Goal: Register for event/course

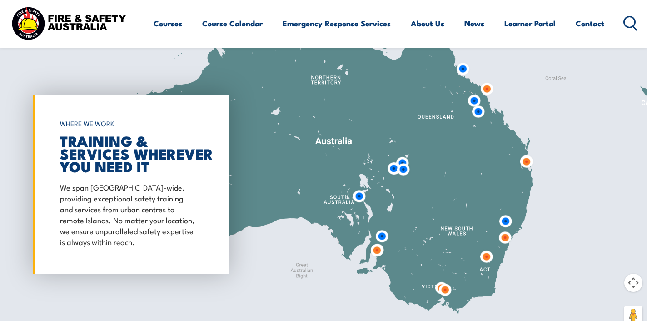
scroll to position [651, 0]
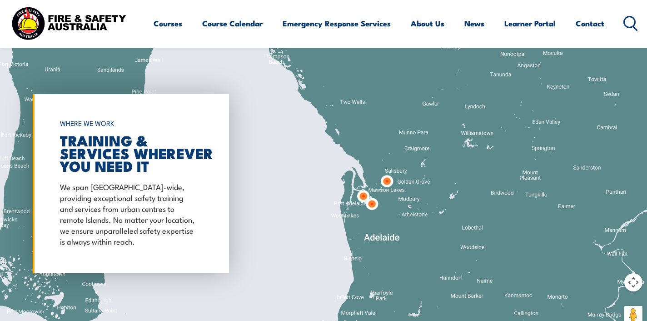
drag, startPoint x: 388, startPoint y: 286, endPoint x: 387, endPoint y: 196, distance: 89.9
click at [387, 196] on div at bounding box center [323, 183] width 647 height 303
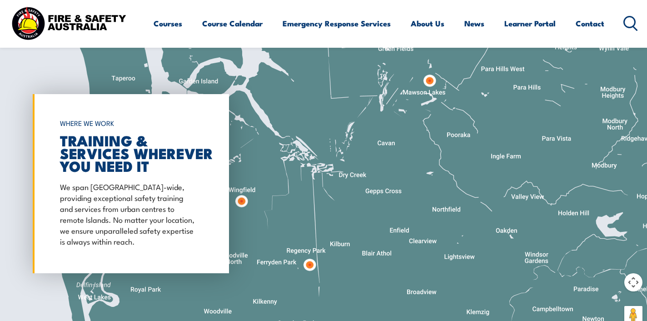
click at [309, 263] on img at bounding box center [309, 264] width 17 height 17
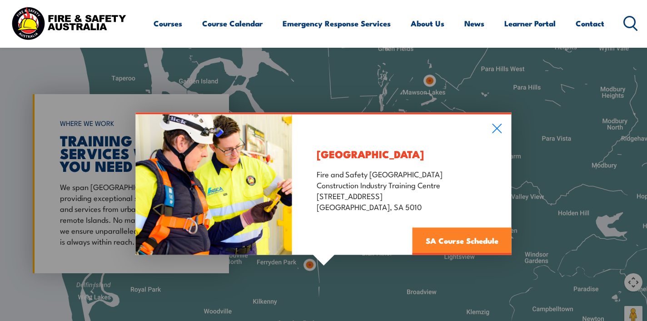
click at [472, 231] on link "SA Course Schedule" at bounding box center [461, 240] width 99 height 27
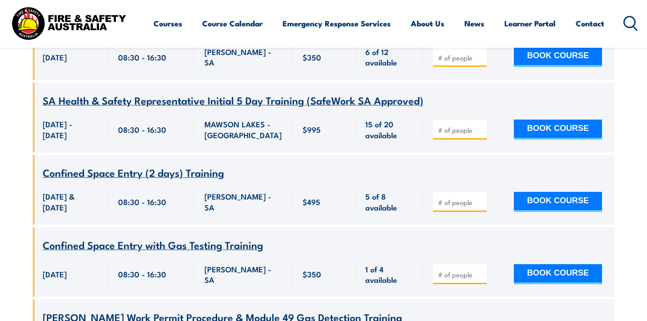
scroll to position [828, 0]
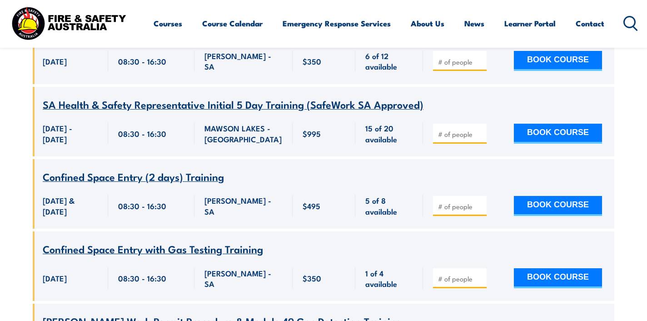
click at [162, 169] on span "Confined Space Entry (2 days) Training" at bounding box center [133, 176] width 181 height 15
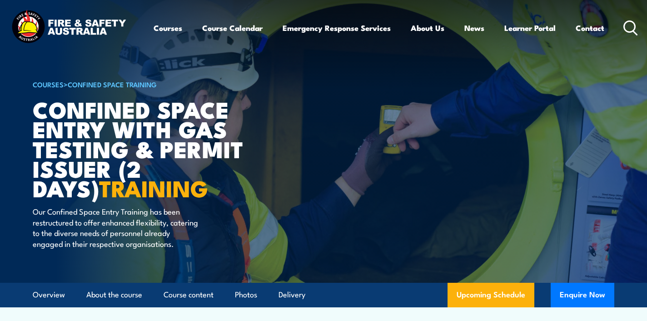
click at [630, 35] on div "Courses Course Calendar Emergency Response Services Services Overview Emergency…" at bounding box center [396, 27] width 485 height 39
click at [630, 30] on icon at bounding box center [630, 27] width 15 height 15
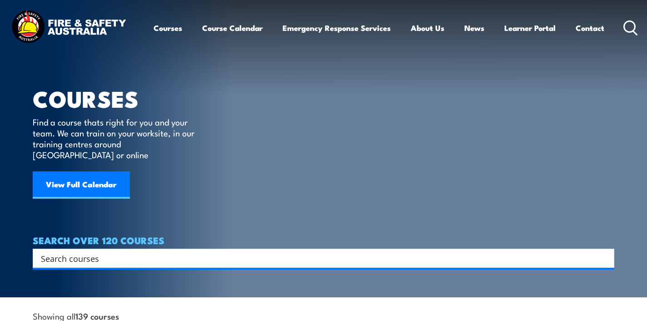
click at [200, 260] on section "COURSES Find a course thats right for you and your team. We can train on your w…" at bounding box center [323, 148] width 647 height 297
click at [200, 251] on input "Search input" at bounding box center [317, 258] width 553 height 14
paste input "PUAFER008"
type input "PUAFER008"
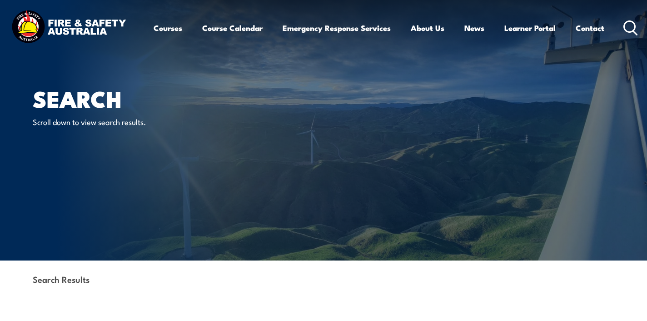
click at [623, 32] on icon at bounding box center [630, 27] width 15 height 15
click at [631, 29] on icon at bounding box center [630, 27] width 15 height 15
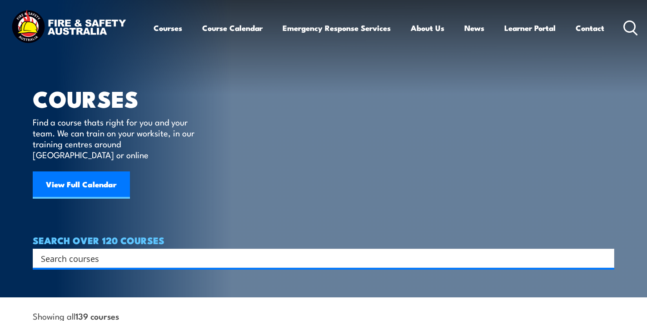
click at [436, 251] on input "Search input" at bounding box center [317, 258] width 553 height 14
paste input "Confine small emergencies in a facility"
type input "Confine small emergencies in a facility"
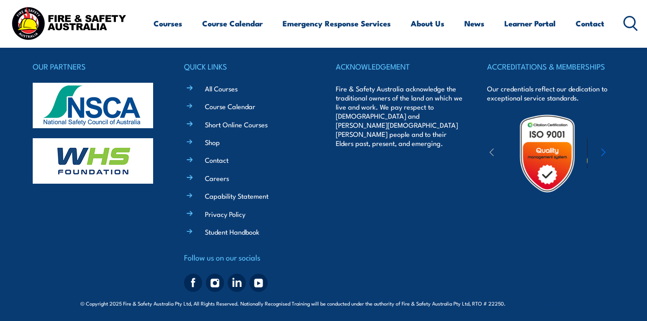
scroll to position [289, 0]
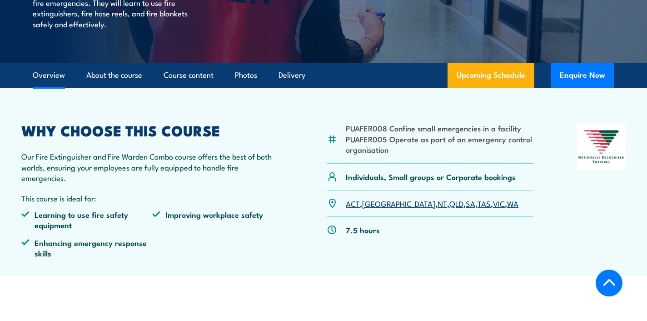
scroll to position [209, 0]
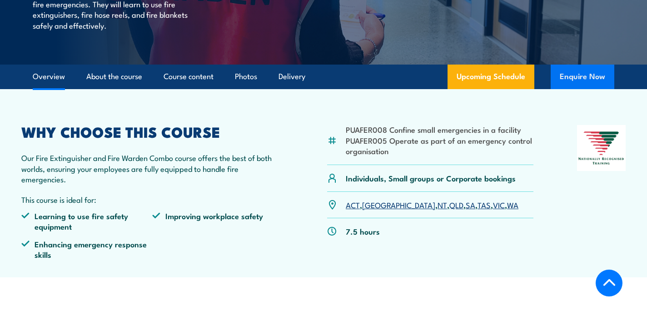
click at [573, 81] on button "Enquire Now" at bounding box center [583, 77] width 64 height 25
